Goal: Information Seeking & Learning: Find specific fact

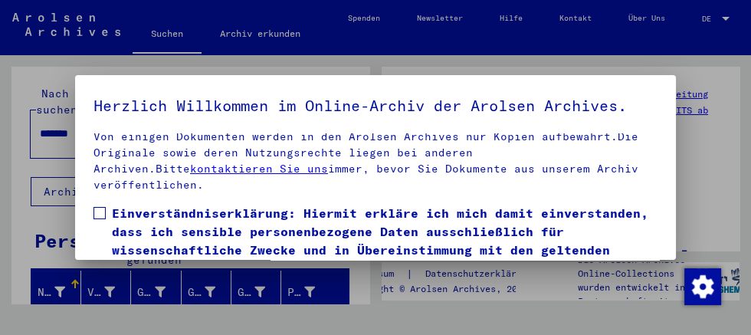
scroll to position [351, 0]
click at [117, 222] on span "Einverständniserklärung: Hiermit erkläre ich mich damit einverstanden, dass ich…" at bounding box center [385, 259] width 546 height 110
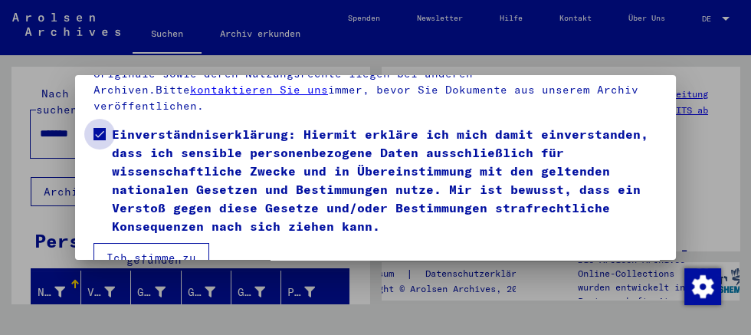
scroll to position [166, 0]
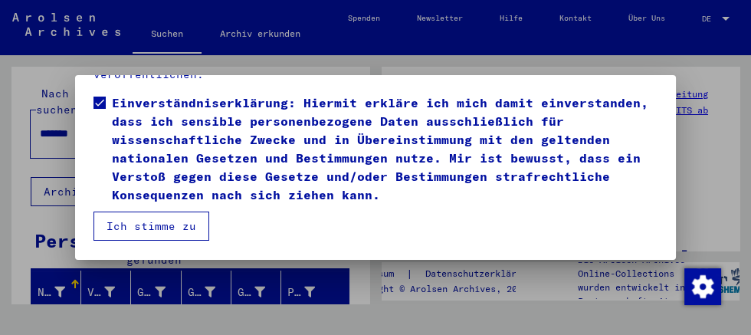
click at [189, 228] on button "Ich stimme zu" at bounding box center [152, 226] width 116 height 29
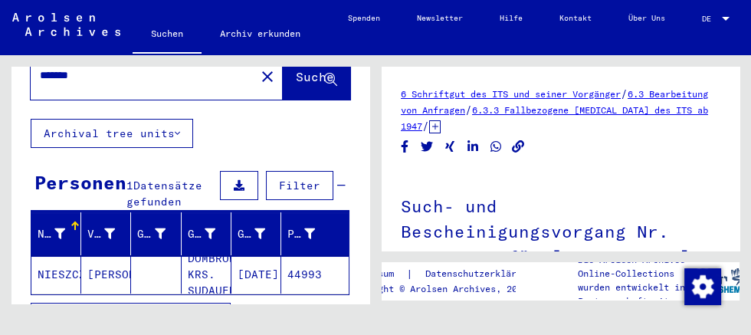
scroll to position [0, 0]
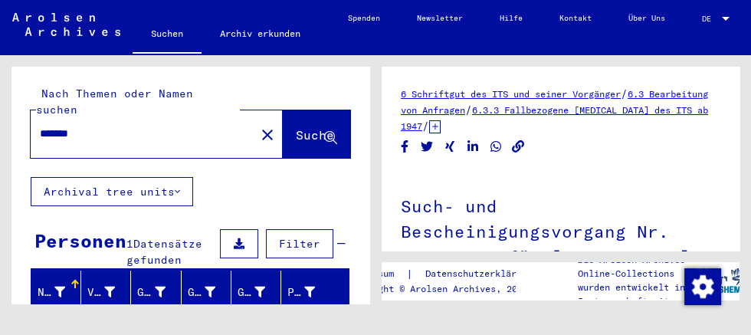
click at [182, 141] on input "*******" at bounding box center [143, 134] width 206 height 16
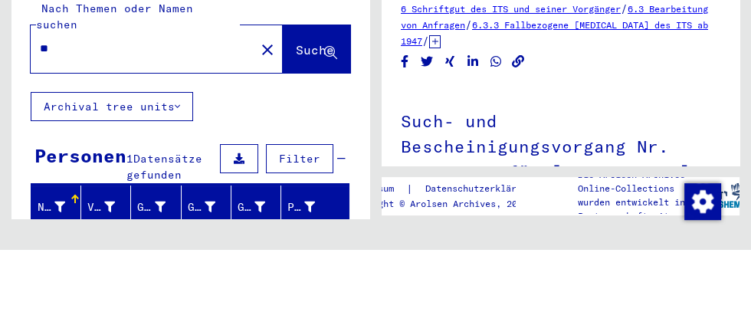
type input "*"
type input "**********"
click at [333, 137] on icon at bounding box center [330, 138] width 13 height 13
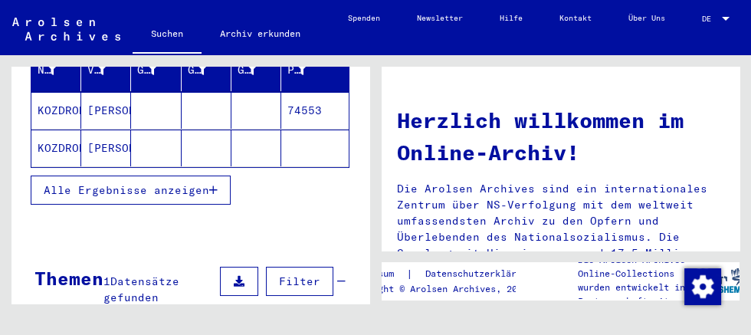
scroll to position [222, 0]
click at [66, 166] on mat-cell "KOZDRON" at bounding box center [56, 148] width 50 height 37
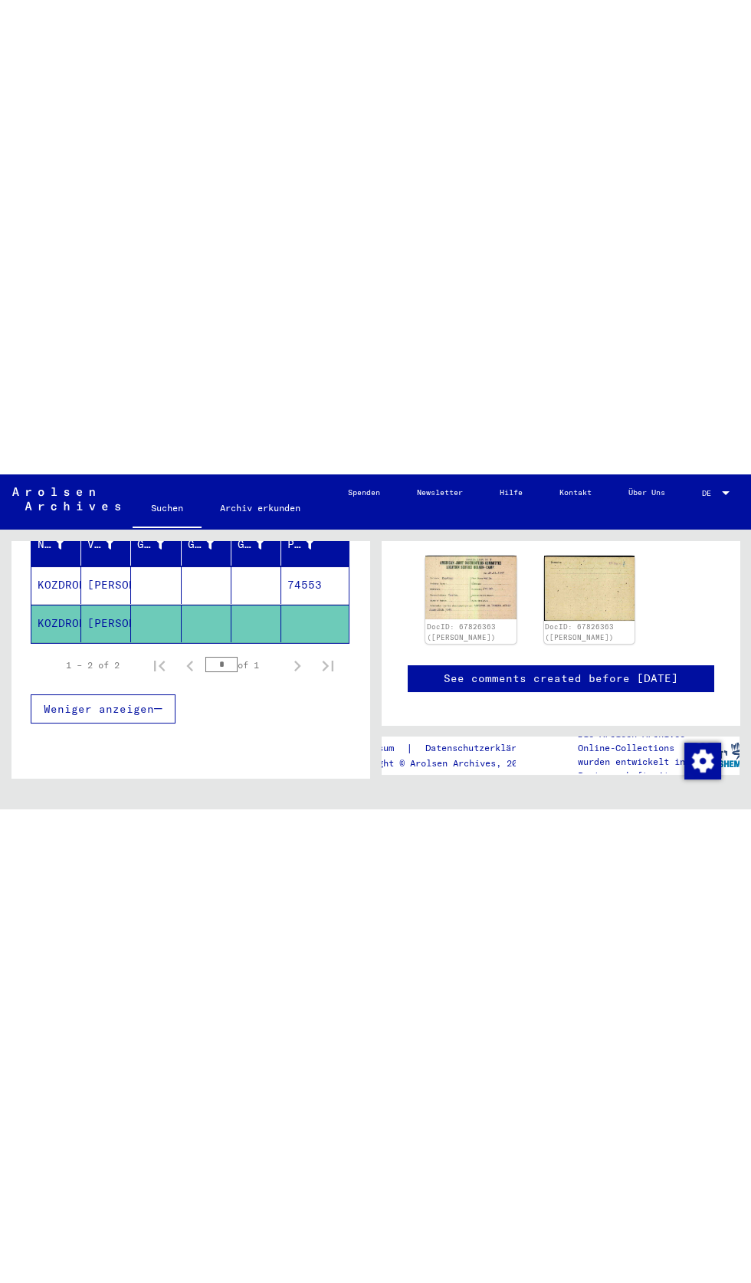
scroll to position [310, 0]
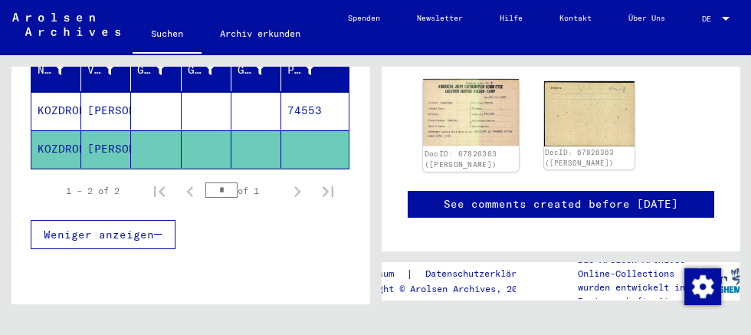
click at [470, 132] on img at bounding box center [470, 112] width 95 height 67
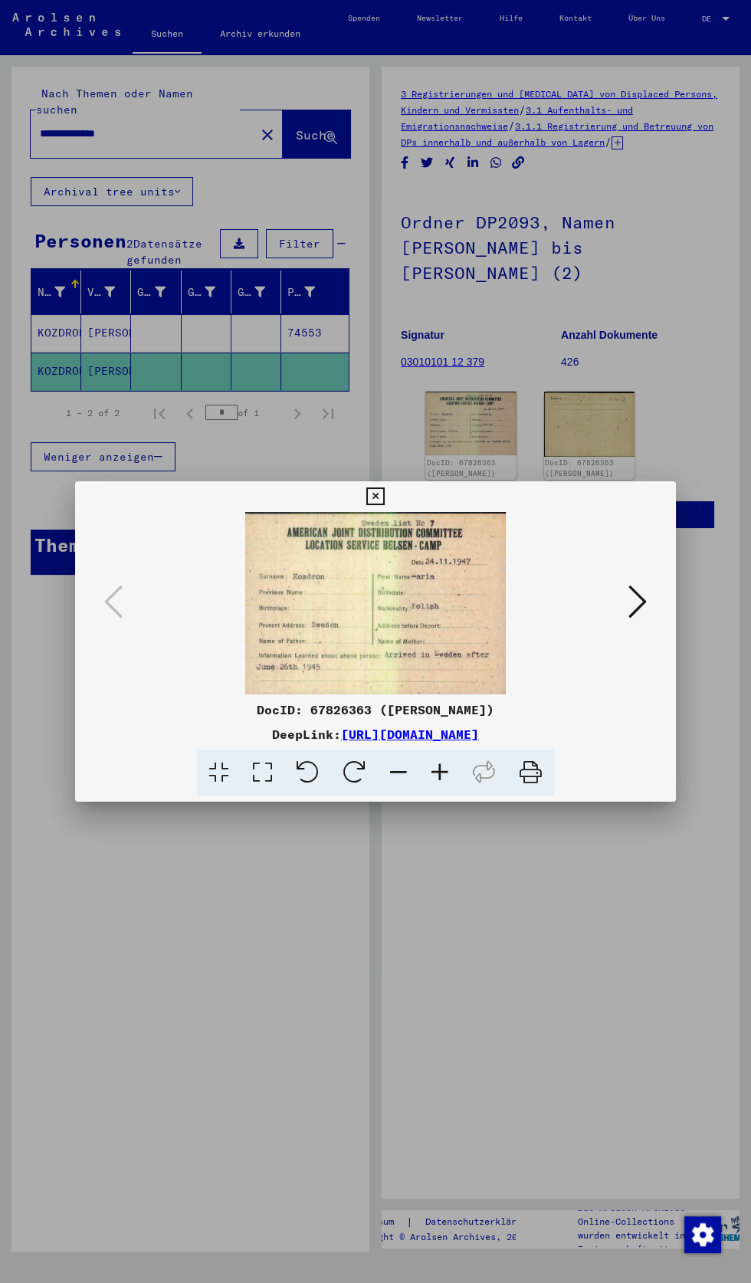
scroll to position [0, 0]
click at [400, 334] on div "DocID: 67826363 ([PERSON_NAME]) DeepLink: [URL][DOMAIN_NAME]" at bounding box center [375, 638] width 601 height 315
click at [381, 334] on icon at bounding box center [375, 496] width 18 height 18
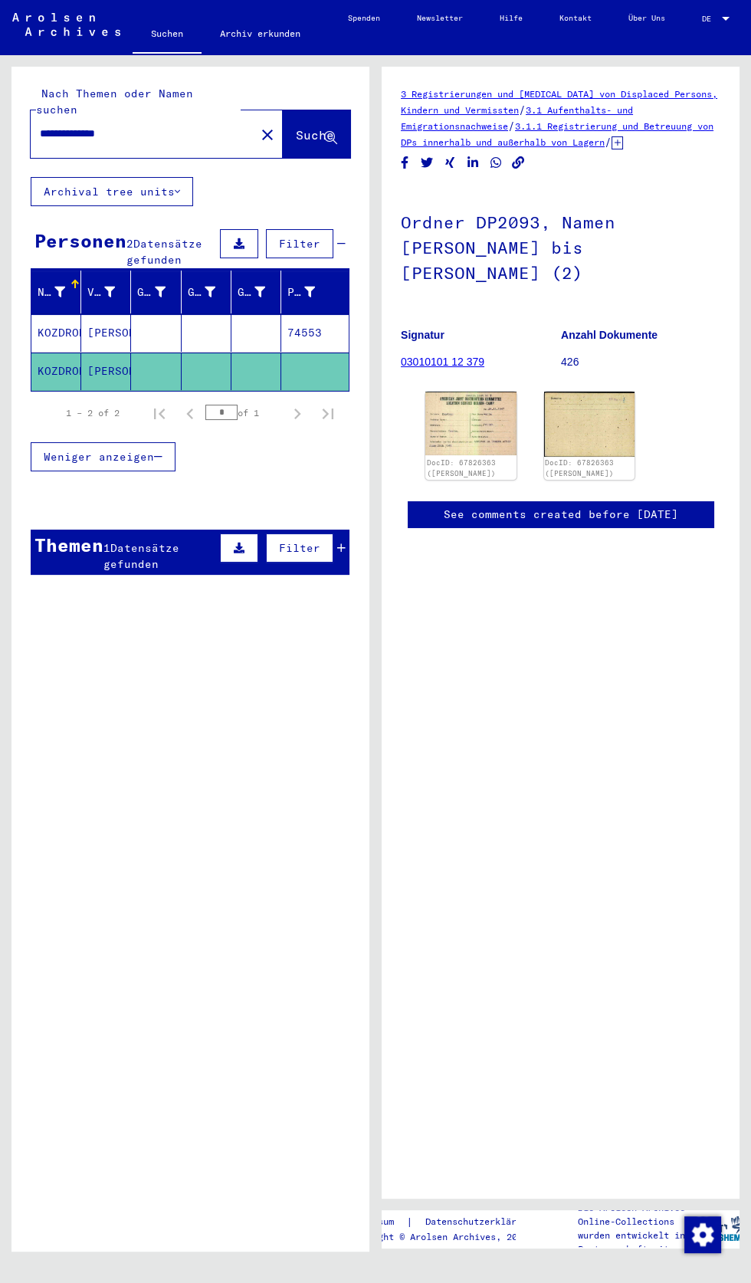
scroll to position [16, 0]
click at [323, 112] on button "Suche" at bounding box center [316, 134] width 67 height 48
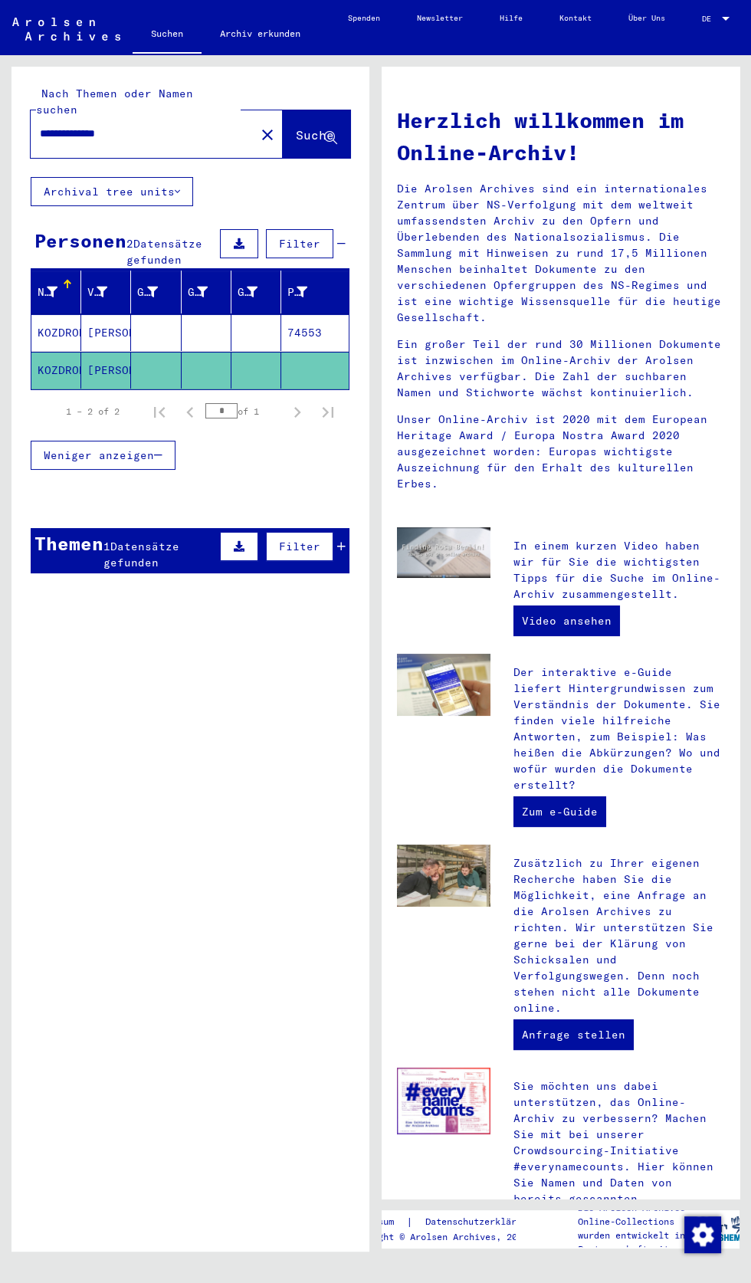
click at [189, 334] on div "1 Datensätze gefunden" at bounding box center [159, 555] width 113 height 32
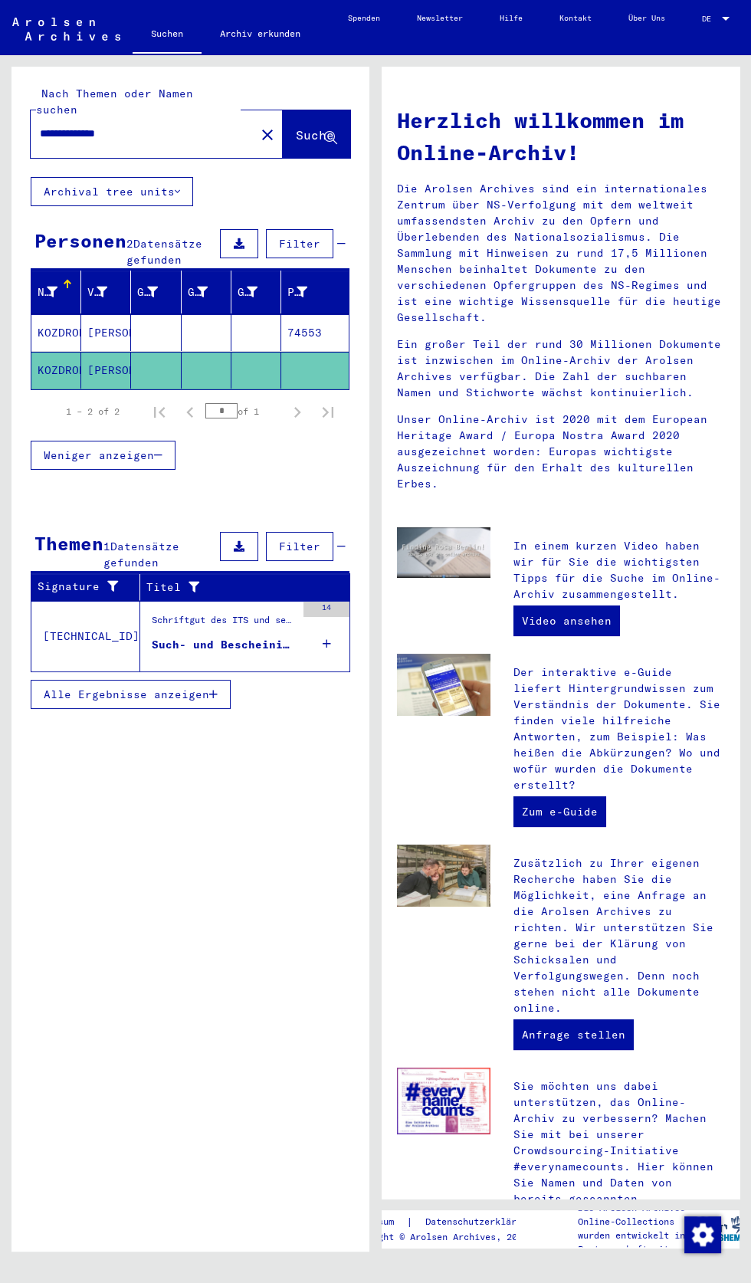
click at [274, 334] on div "Such- und Bescheinigungsvorgang Nr. 1.345.768 für [PERSON_NAME] geboren [DEMOGR…" at bounding box center [224, 645] width 144 height 16
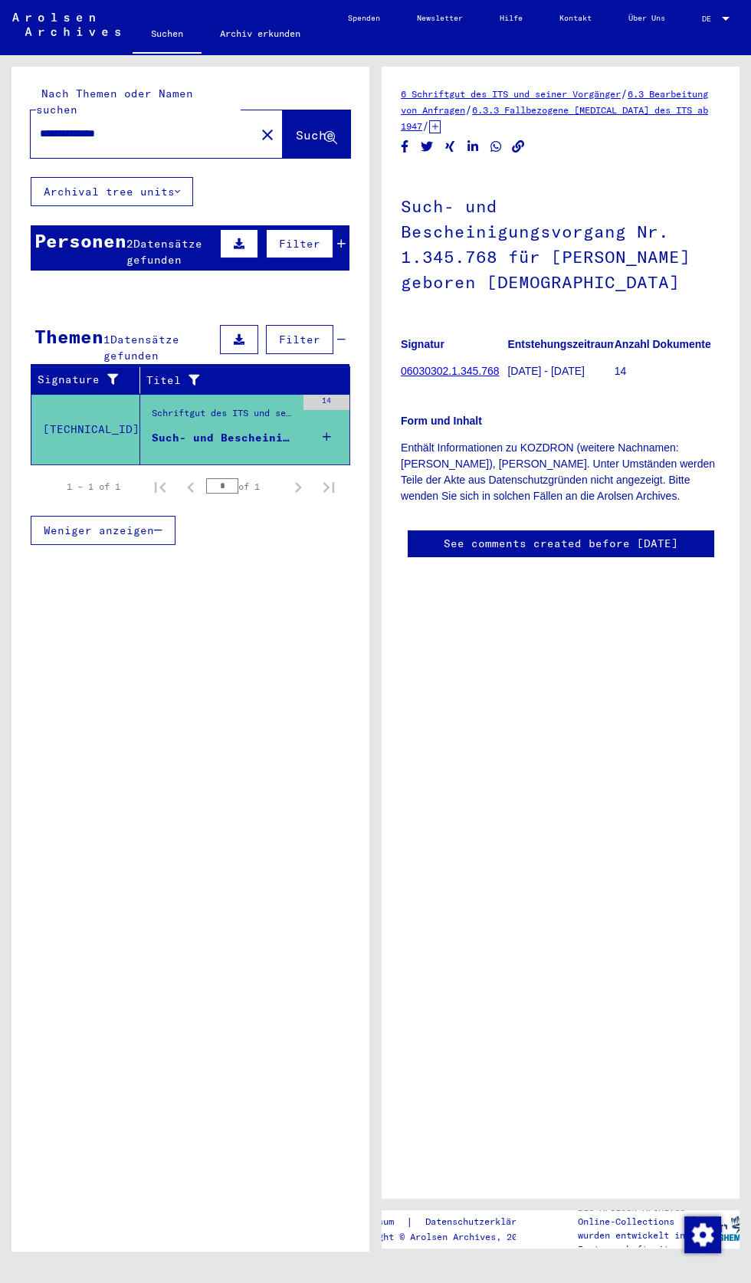
click at [652, 258] on h1 "Such- und Bescheinigungsvorgang Nr. 1.345.768 für [PERSON_NAME] geboren [DEMOGR…" at bounding box center [561, 242] width 320 height 143
click at [599, 251] on h1 "Such- und Bescheinigungsvorgang Nr. 1.345.768 für [PERSON_NAME] geboren [DEMOGR…" at bounding box center [561, 242] width 320 height 143
click at [466, 334] on link "06030302.1.345.768" at bounding box center [450, 371] width 98 height 12
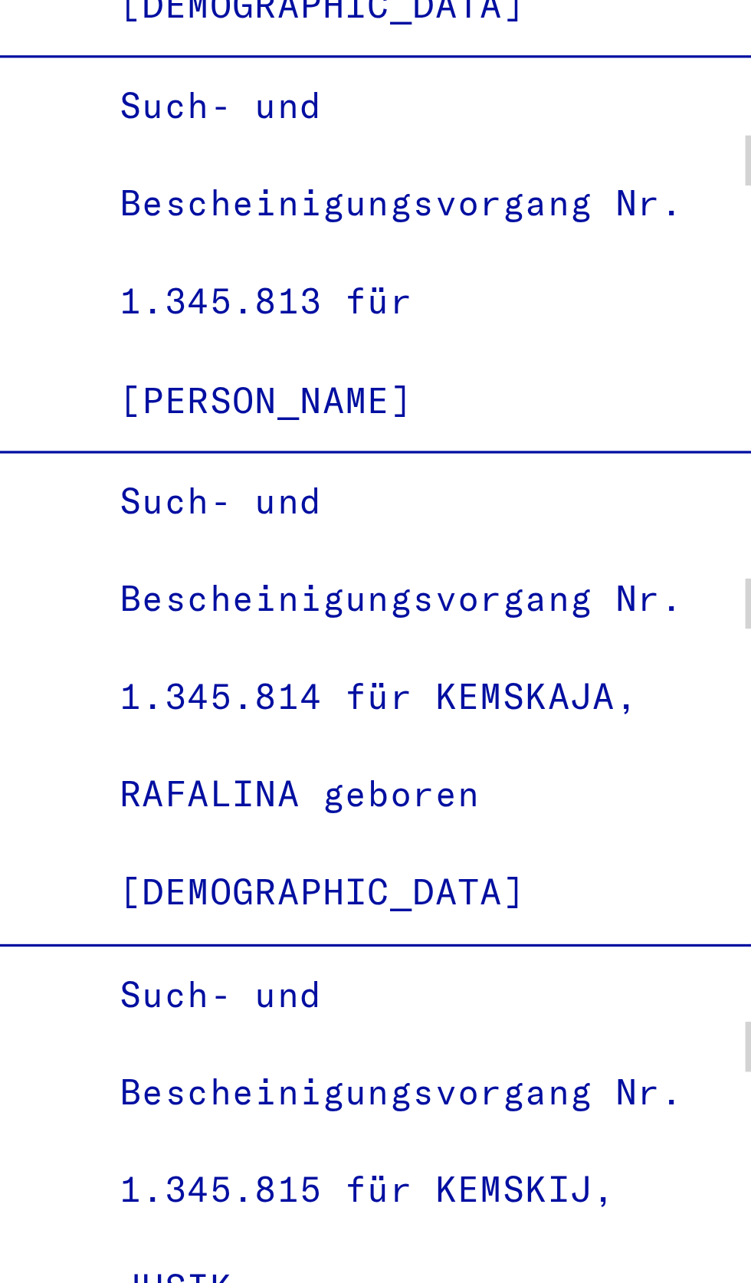
scroll to position [0, 46]
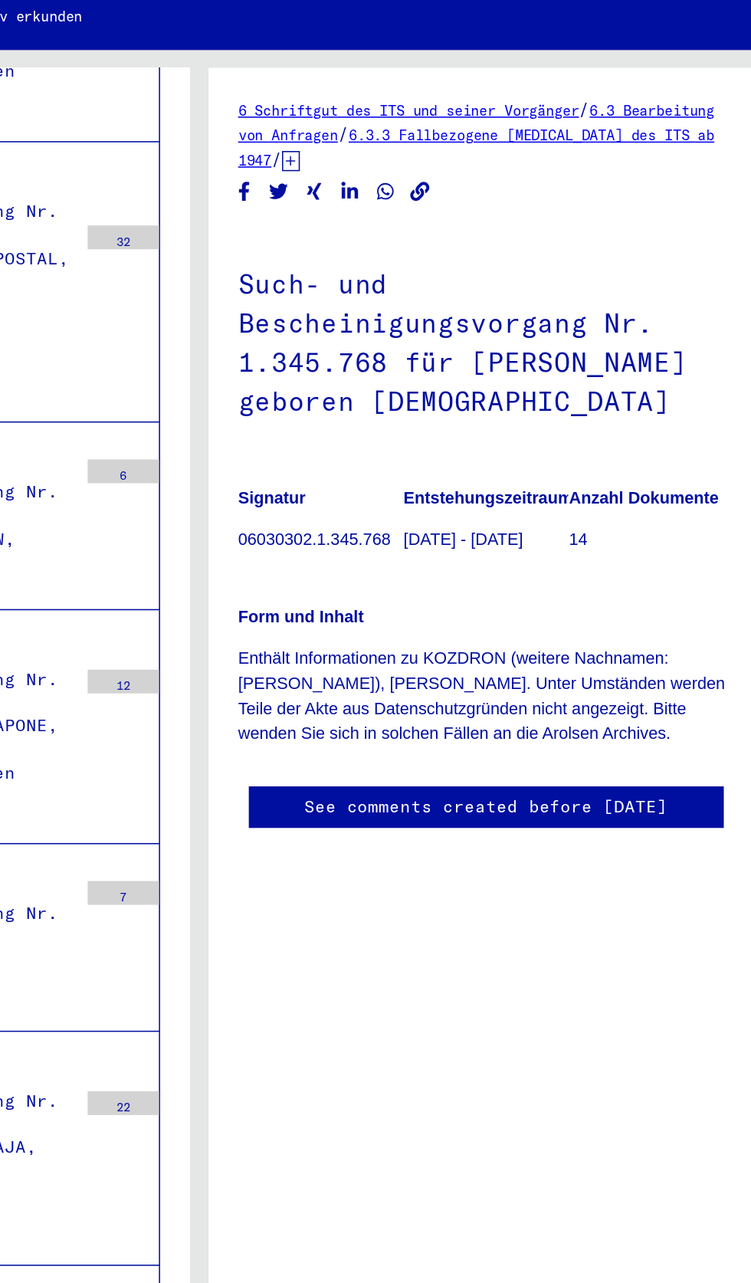
click at [605, 278] on h1 "Such- und Bescheinigungsvorgang Nr. 1.345.768 für [PERSON_NAME] geboren [DEMOGR…" at bounding box center [561, 242] width 320 height 143
click at [615, 334] on p "14" at bounding box center [668, 371] width 106 height 16
click at [507, 334] on p "[DATE] - [DATE]" at bounding box center [560, 371] width 106 height 16
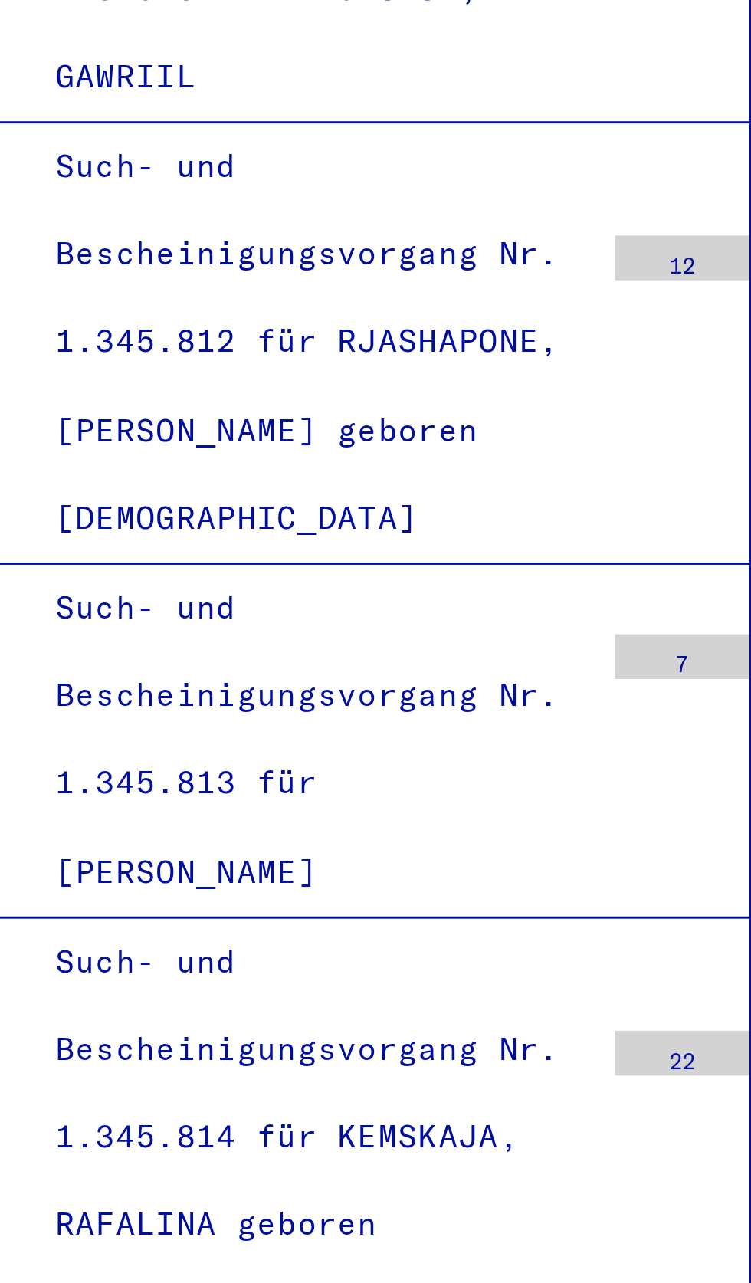
scroll to position [81112, 0]
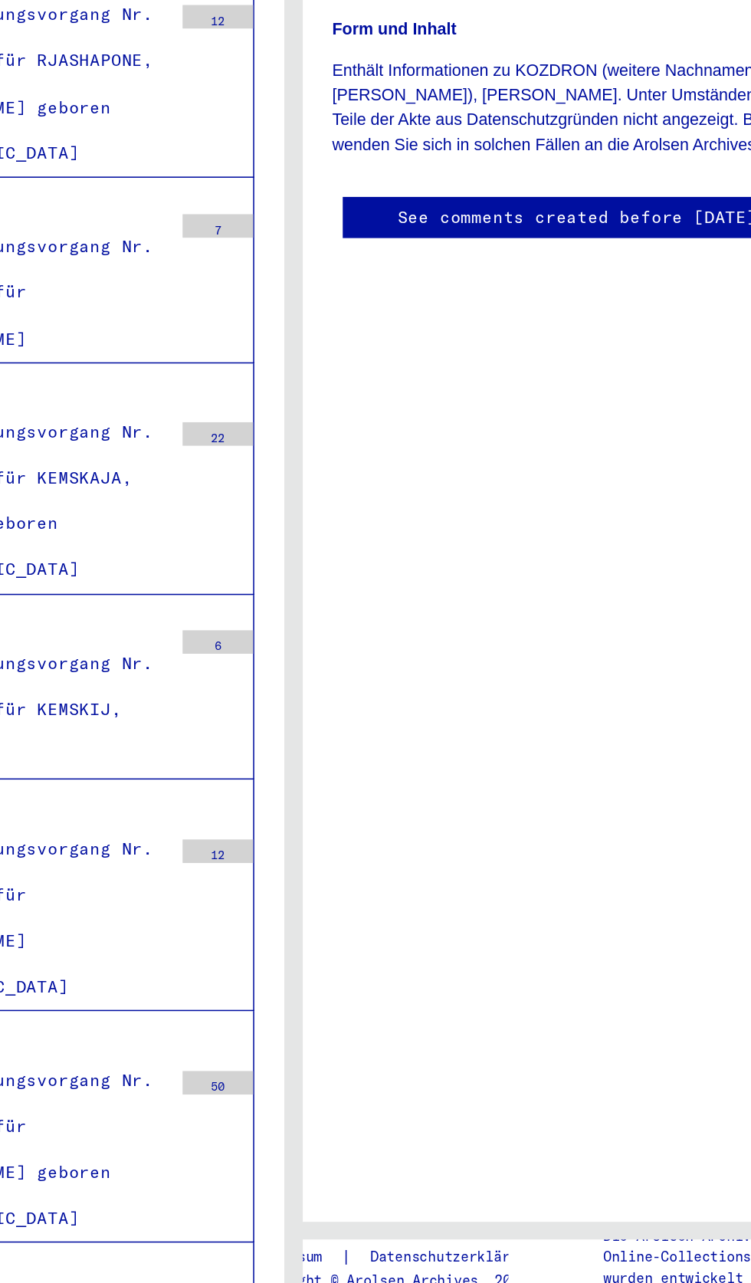
scroll to position [0, 34]
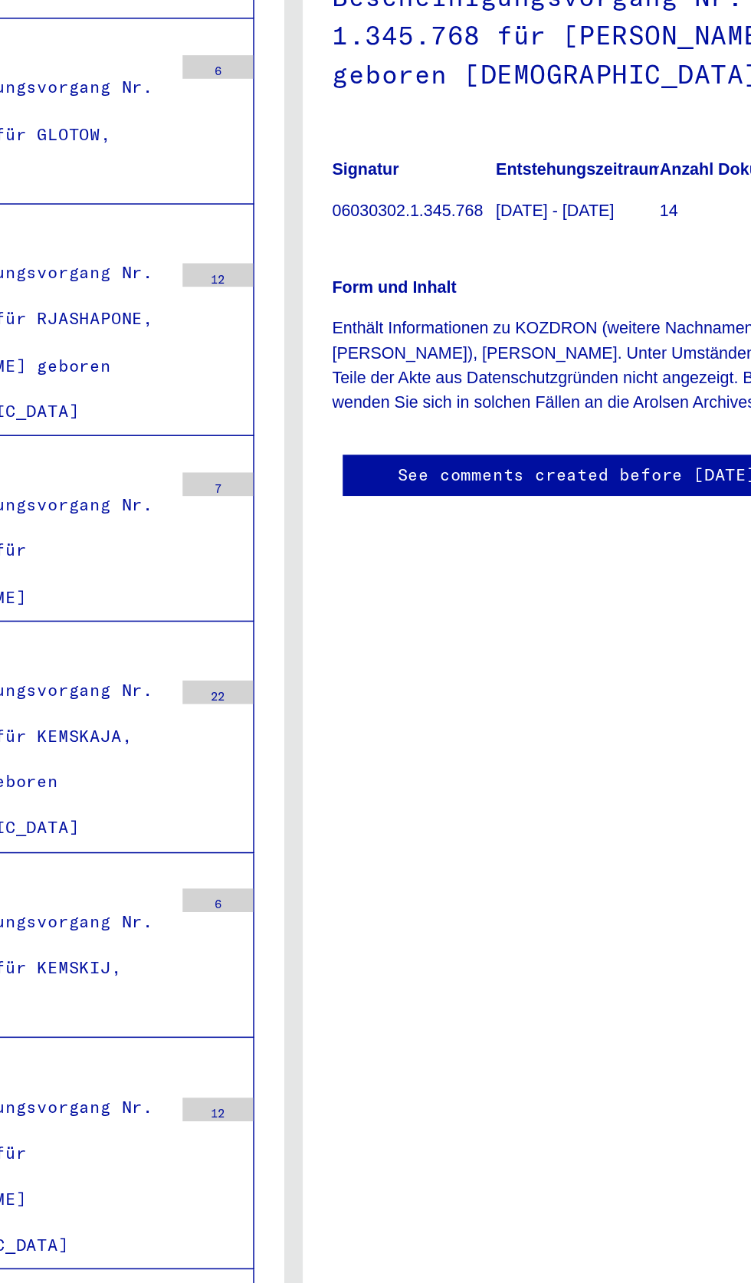
click at [631, 334] on link "See comments created before [DATE]" at bounding box center [561, 544] width 235 height 16
